Goal: Check status

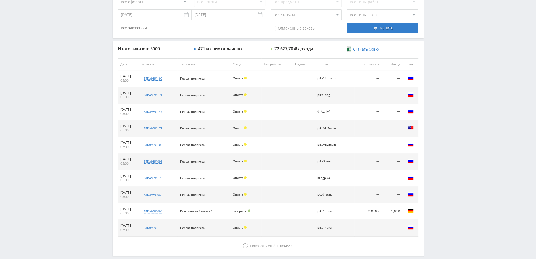
scroll to position [158, 0]
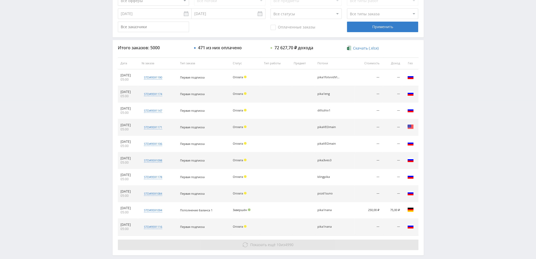
click at [286, 246] on span "4990" at bounding box center [289, 244] width 8 height 5
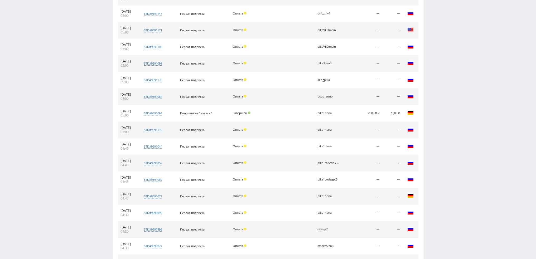
scroll to position [316, 0]
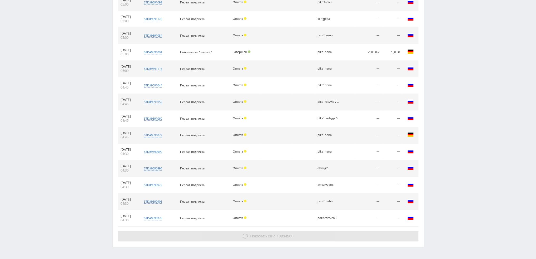
click at [281, 238] on button "Показать ещё 10 из 4980" at bounding box center [268, 236] width 301 height 11
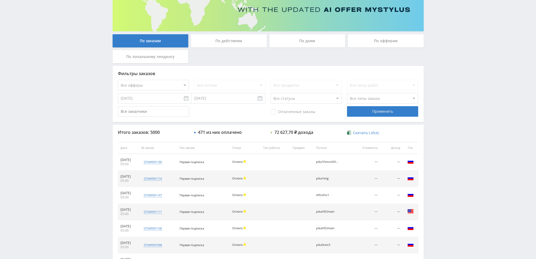
scroll to position [53, 0]
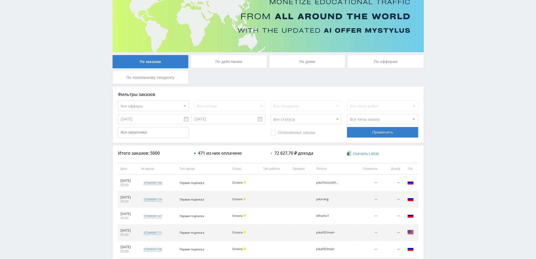
click at [304, 62] on div "По дням" at bounding box center [308, 61] width 76 height 13
click at [0, 0] on input "По дням" at bounding box center [0, 0] width 0 height 0
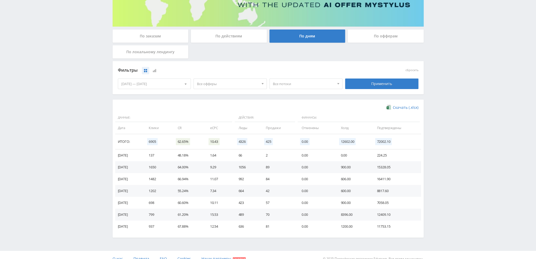
scroll to position [85, 0]
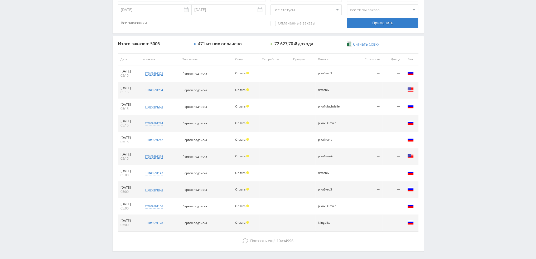
scroll to position [182, 0]
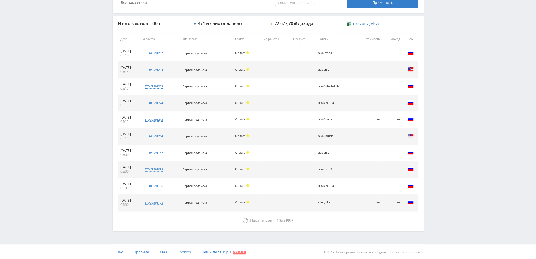
drag, startPoint x: 540, startPoint y: 0, endPoint x: 434, endPoint y: 74, distance: 129.4
click at [434, 75] on div "Telegram-канал Инструменты База знаний Ваш менеджер: Valeria Valeria Online @va…" at bounding box center [268, 39] width 536 height 443
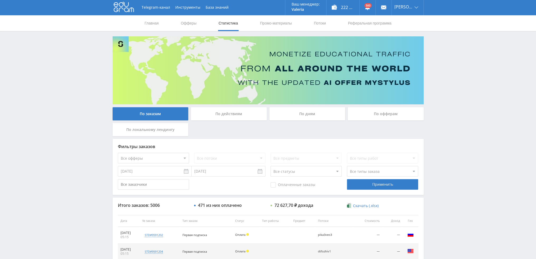
scroll to position [0, 0]
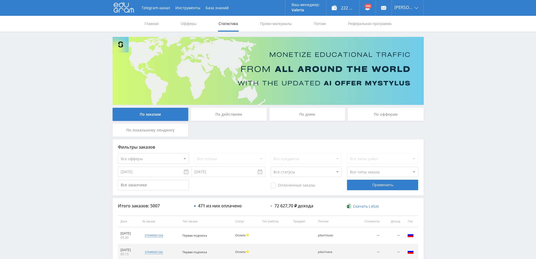
click at [308, 120] on div "По дням" at bounding box center [308, 114] width 76 height 13
click at [0, 0] on input "По дням" at bounding box center [0, 0] width 0 height 0
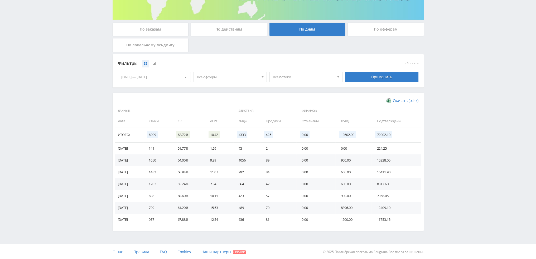
scroll to position [85, 0]
